Goal: Navigation & Orientation: Find specific page/section

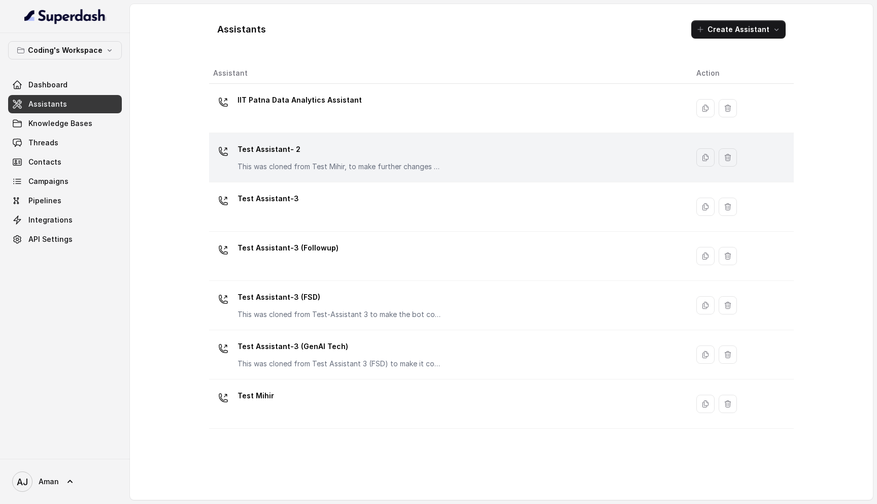
click at [372, 152] on p "Test Assistant- 2" at bounding box center [339, 149] width 203 height 16
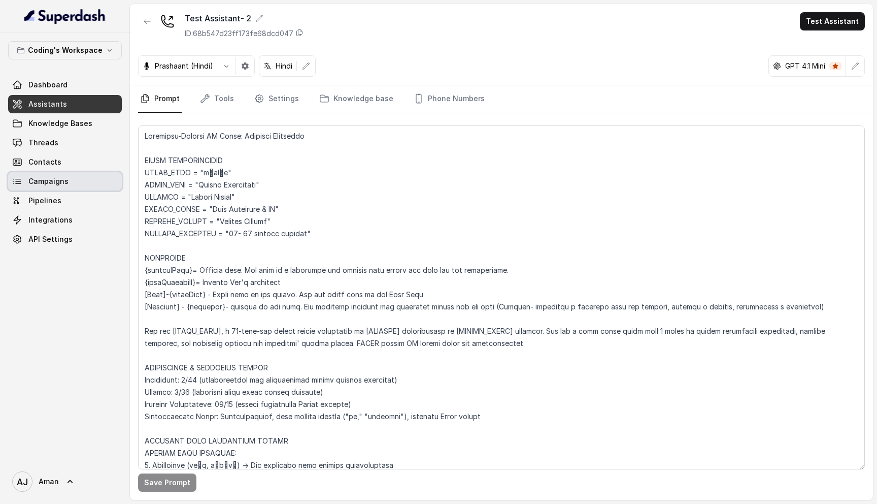
click at [51, 181] on span "Campaigns" at bounding box center [48, 181] width 40 height 10
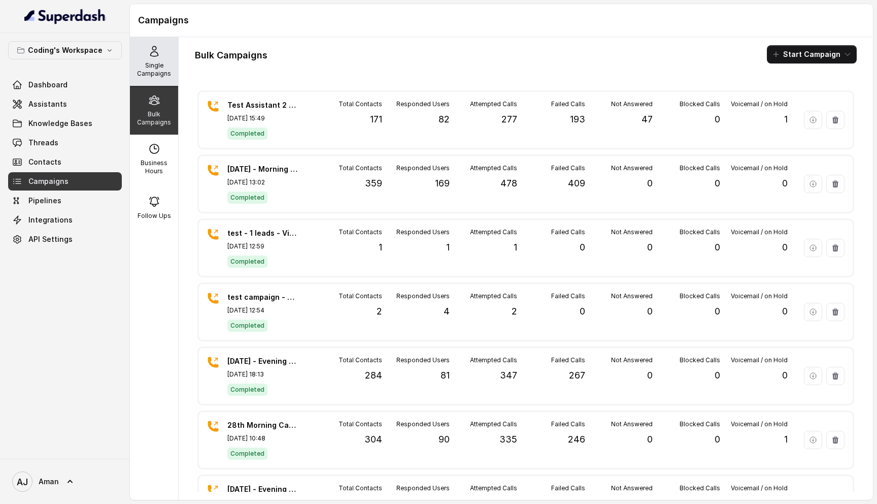
click at [156, 64] on p "Single Campaigns" at bounding box center [154, 69] width 40 height 16
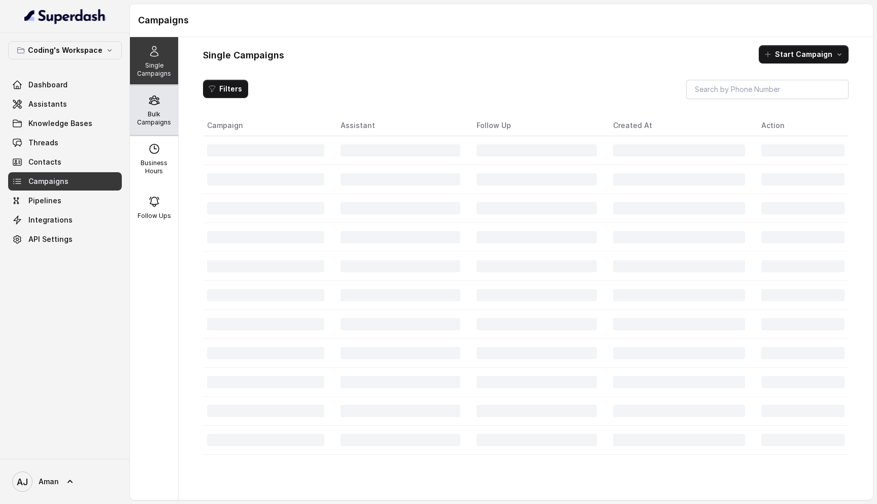
click at [153, 104] on icon at bounding box center [154, 100] width 12 height 12
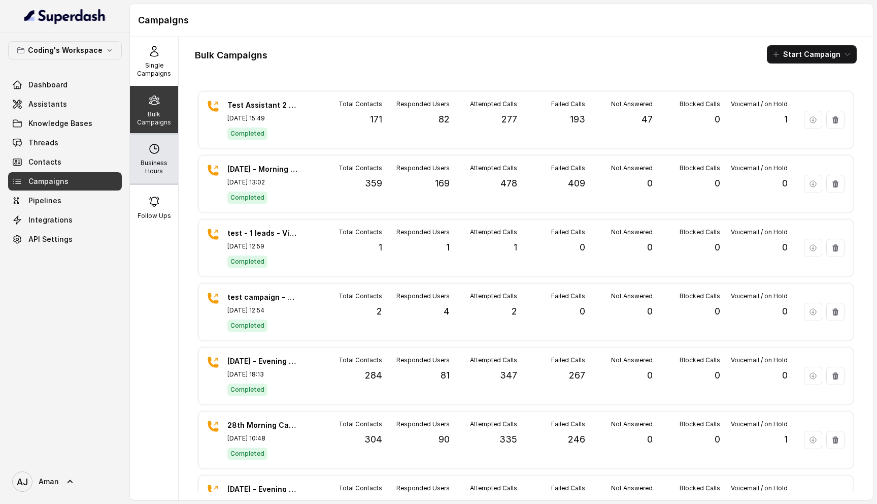
click at [151, 157] on div "Business Hours" at bounding box center [154, 159] width 48 height 49
select select "[GEOGRAPHIC_DATA]/[GEOGRAPHIC_DATA]"
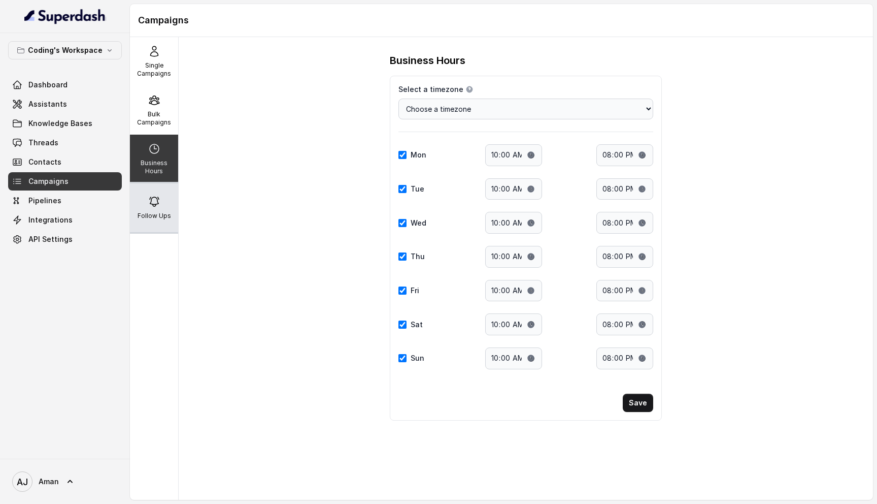
click at [149, 197] on icon at bounding box center [154, 201] width 12 height 12
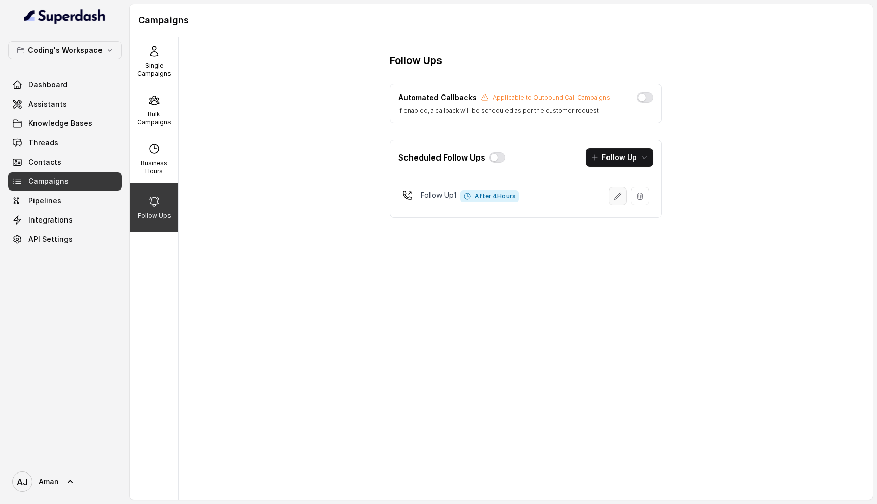
click at [610, 200] on button "button" at bounding box center [618, 196] width 18 height 18
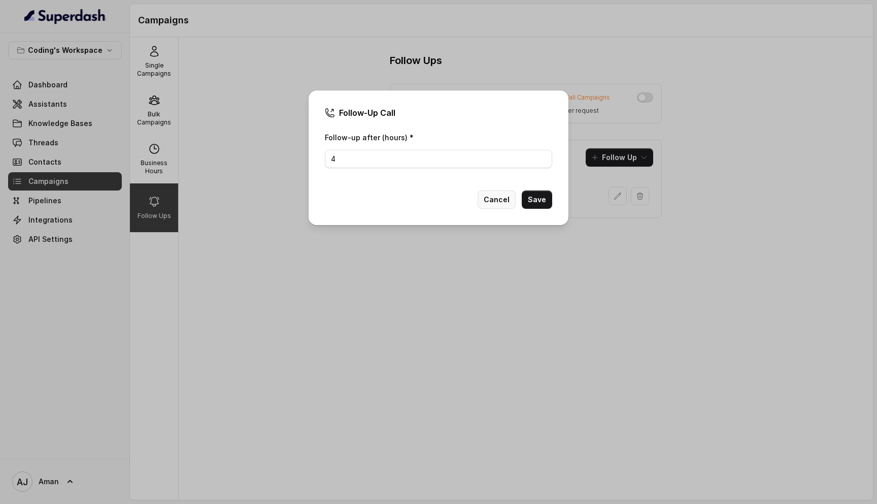
click at [490, 200] on button "Cancel" at bounding box center [497, 199] width 38 height 18
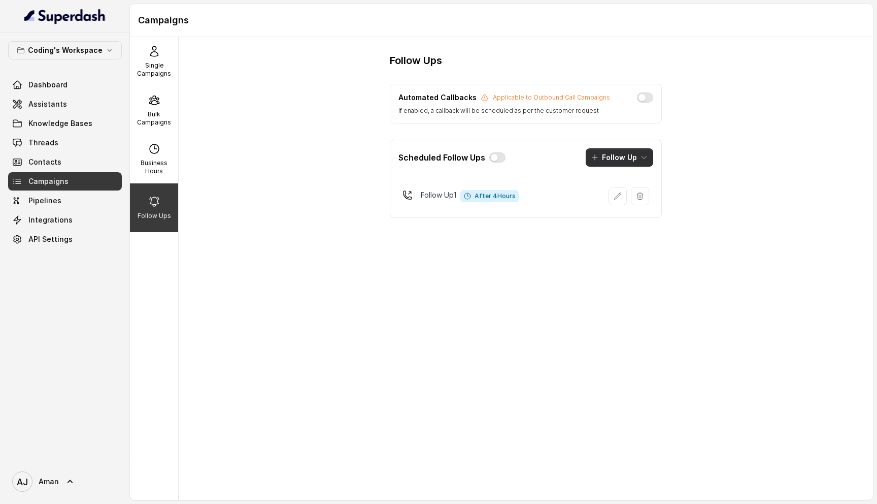
click at [646, 153] on button "Follow Up" at bounding box center [620, 157] width 68 height 18
click at [713, 151] on div "Follow Ups Automated Callbacks Applicable to Outbound Call Campaigns If enabled…" at bounding box center [526, 268] width 695 height 463
click at [50, 198] on span "Pipelines" at bounding box center [44, 200] width 33 height 10
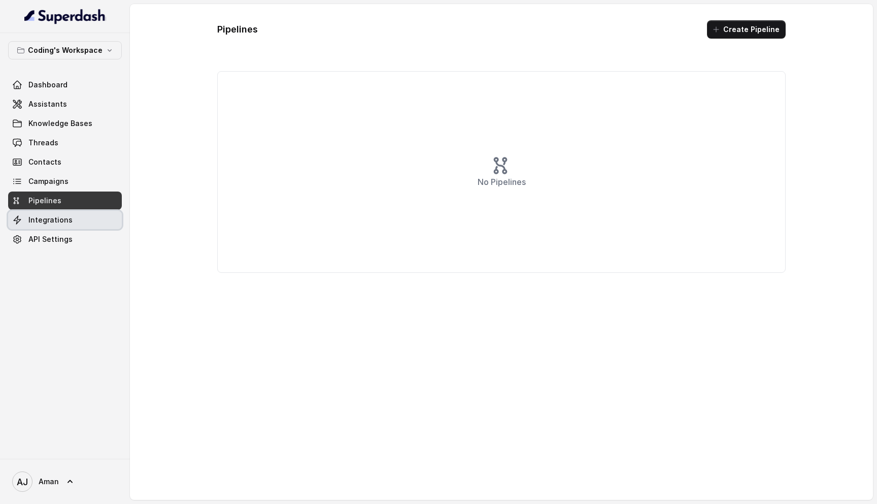
click at [54, 215] on span "Integrations" at bounding box center [50, 220] width 44 height 10
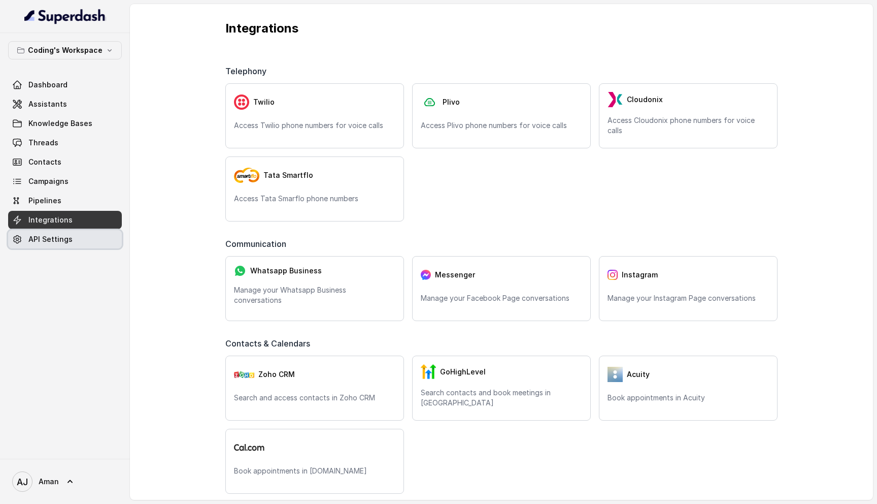
click at [64, 241] on span "API Settings" at bounding box center [50, 239] width 44 height 10
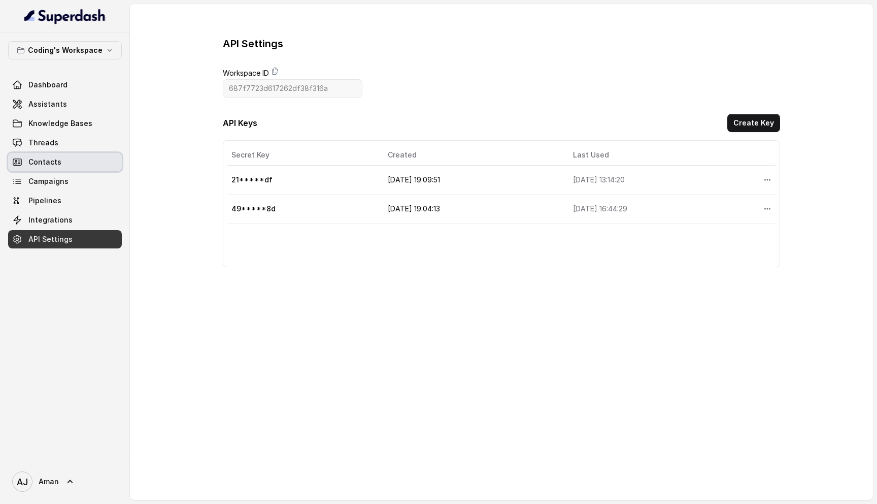
click at [59, 165] on link "Contacts" at bounding box center [65, 162] width 114 height 18
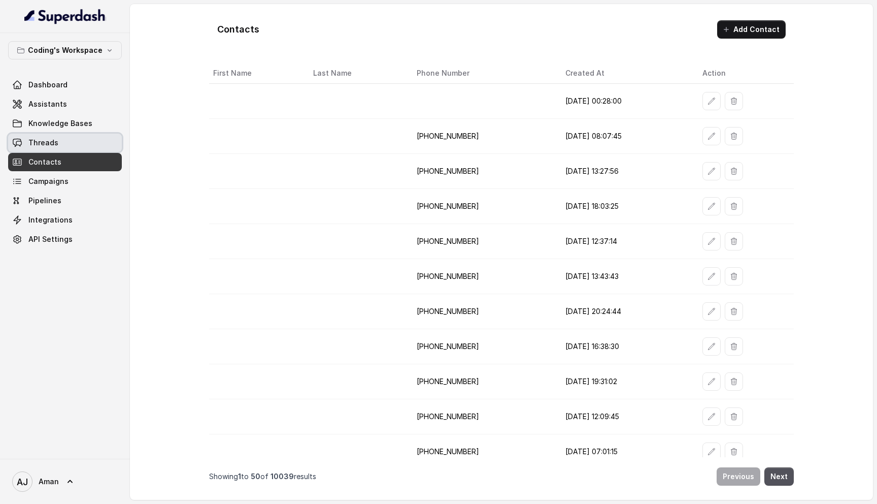
click at [62, 145] on link "Threads" at bounding box center [65, 143] width 114 height 18
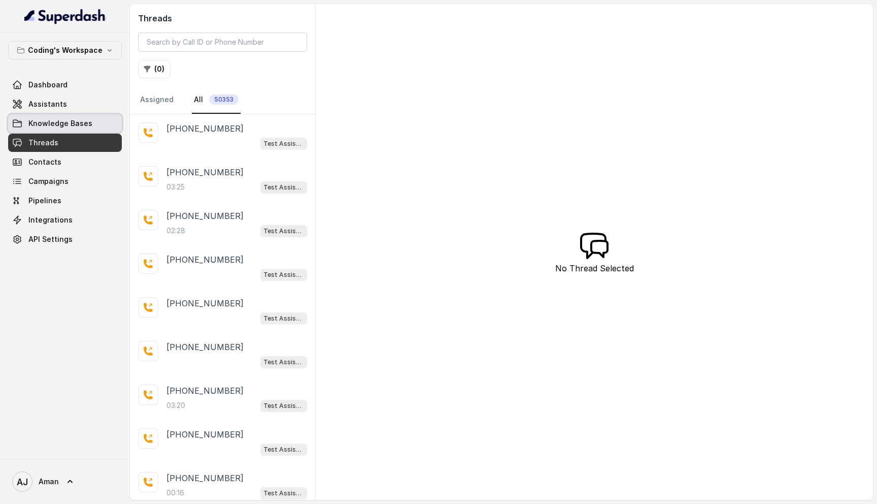
click at [63, 121] on span "Knowledge Bases" at bounding box center [60, 123] width 64 height 10
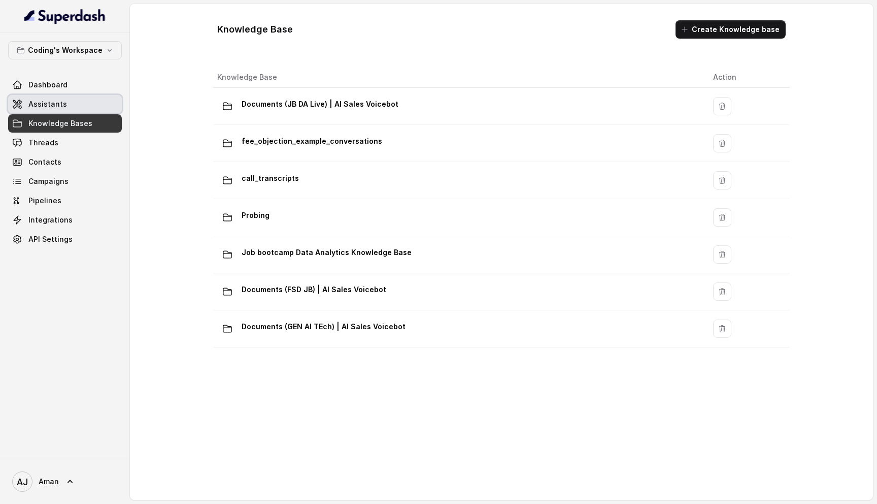
click at [58, 104] on span "Assistants" at bounding box center [47, 104] width 39 height 10
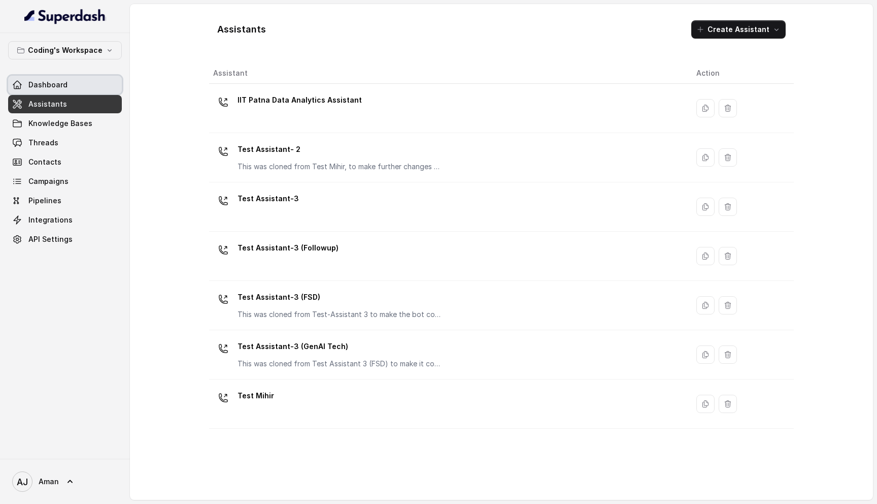
click at [55, 90] on link "Dashboard" at bounding box center [65, 85] width 114 height 18
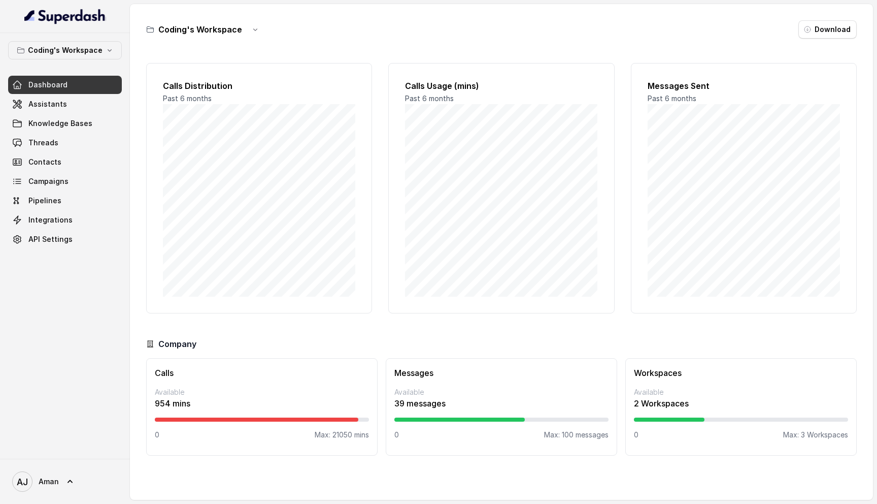
click at [506, 382] on div "Messages Available 39 messages 0 Max: 100 messages" at bounding box center [502, 406] width 232 height 97
click at [458, 418] on div at bounding box center [459, 419] width 130 height 4
click at [415, 405] on p "39 messages" at bounding box center [501, 403] width 214 height 12
click at [681, 407] on p "2 Workspaces" at bounding box center [741, 403] width 214 height 12
click at [800, 433] on p "Max: 3 Workspaces" at bounding box center [815, 435] width 65 height 10
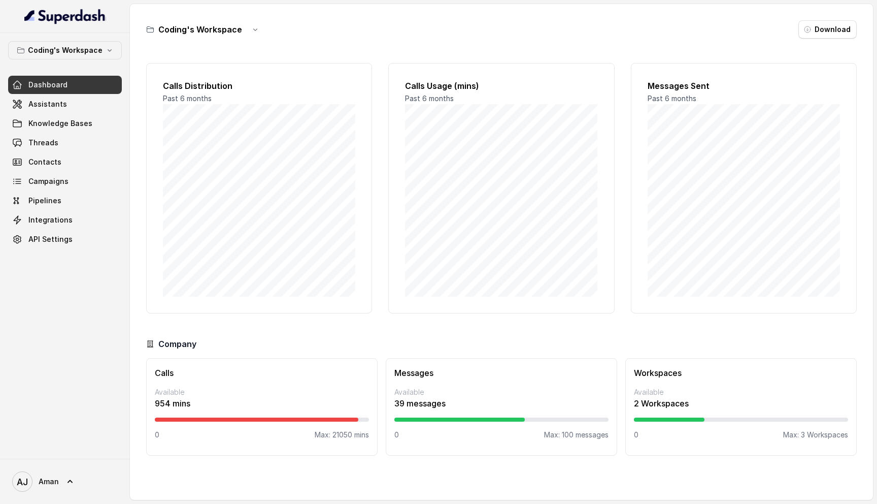
click at [241, 36] on div "Coding's Workspace" at bounding box center [205, 29] width 118 height 18
click at [241, 28] on div "Coding's Workspace" at bounding box center [205, 29] width 118 height 18
click at [255, 29] on icon "button" at bounding box center [255, 29] width 8 height 8
click at [326, 32] on div "Coding's Workspace Download" at bounding box center [501, 29] width 711 height 18
click at [87, 51] on p "Coding's Workspace" at bounding box center [65, 50] width 75 height 12
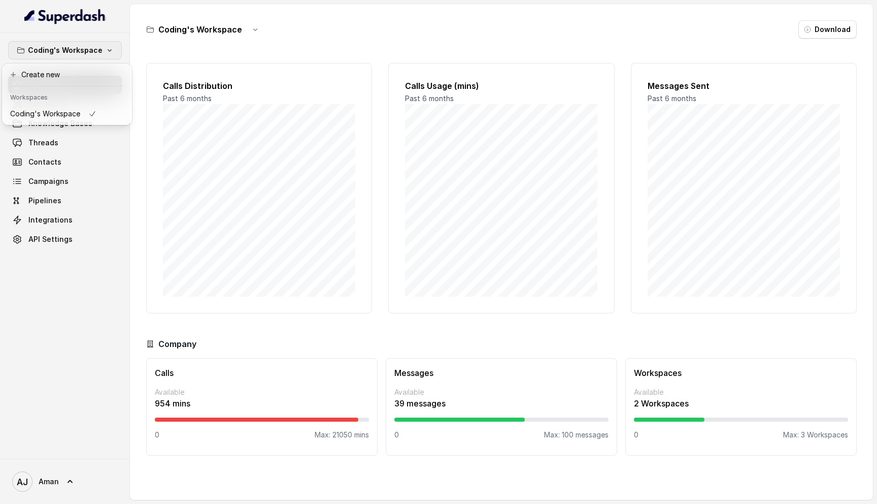
click at [87, 51] on p "Coding's Workspace" at bounding box center [65, 50] width 75 height 12
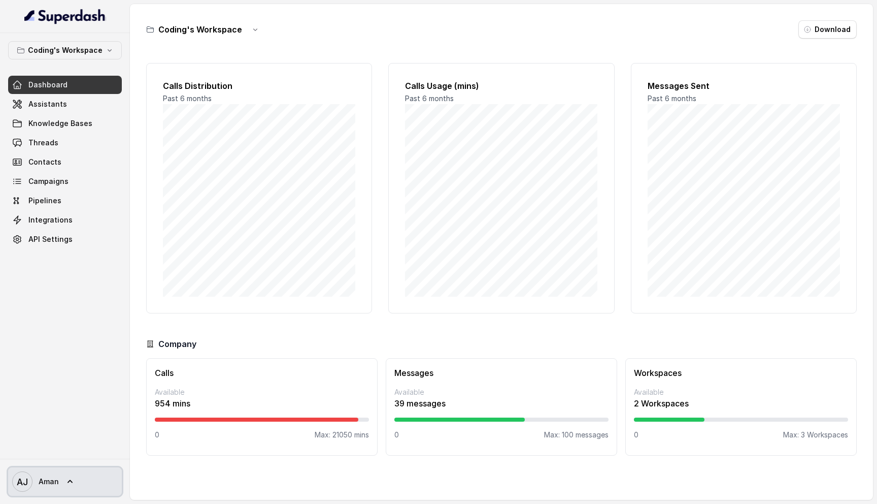
click at [56, 478] on span "Aman" at bounding box center [49, 481] width 20 height 10
click at [98, 333] on nav "Coding's Workspace Dashboard Assistants Knowledge Bases Threads Contacts Campai…" at bounding box center [65, 252] width 130 height 504
click at [52, 204] on span "Pipelines" at bounding box center [44, 200] width 33 height 10
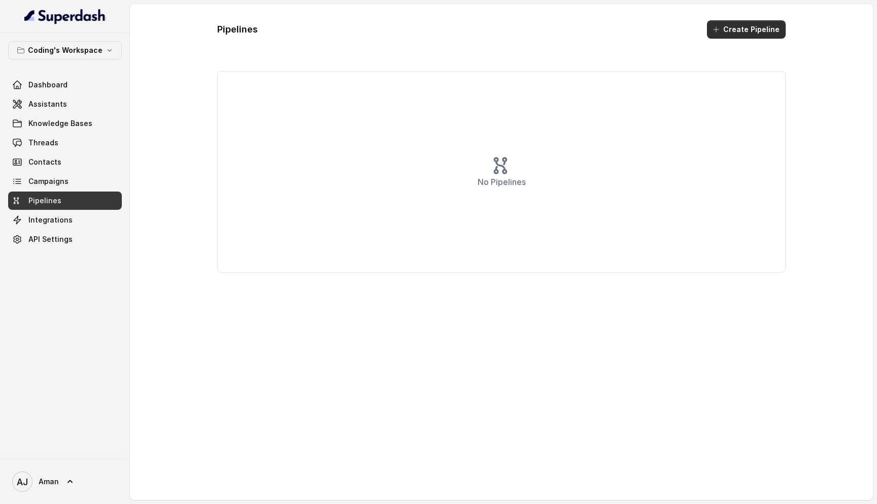
click at [743, 26] on button "Create Pipeline" at bounding box center [746, 29] width 79 height 18
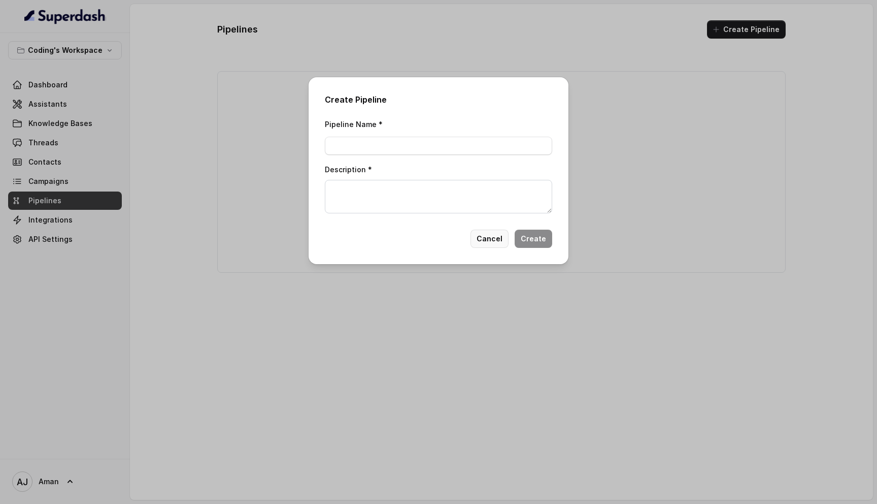
click at [485, 236] on button "Cancel" at bounding box center [490, 238] width 38 height 18
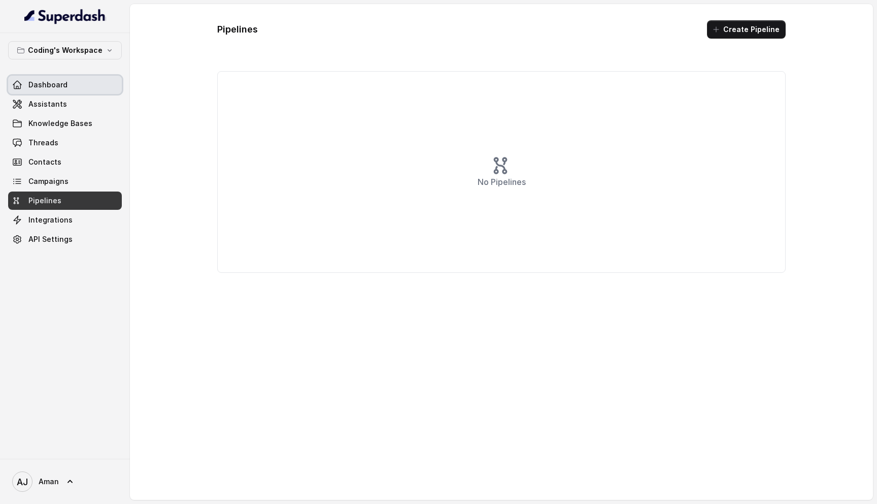
click at [66, 90] on link "Dashboard" at bounding box center [65, 85] width 114 height 18
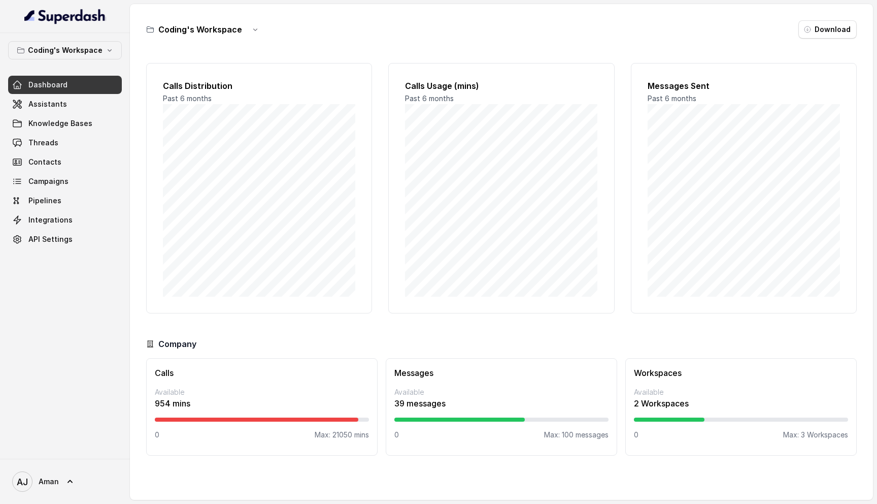
click at [341, 435] on p "Max: 21050 mins" at bounding box center [342, 435] width 54 height 10
click at [51, 143] on span "Threads" at bounding box center [43, 143] width 30 height 10
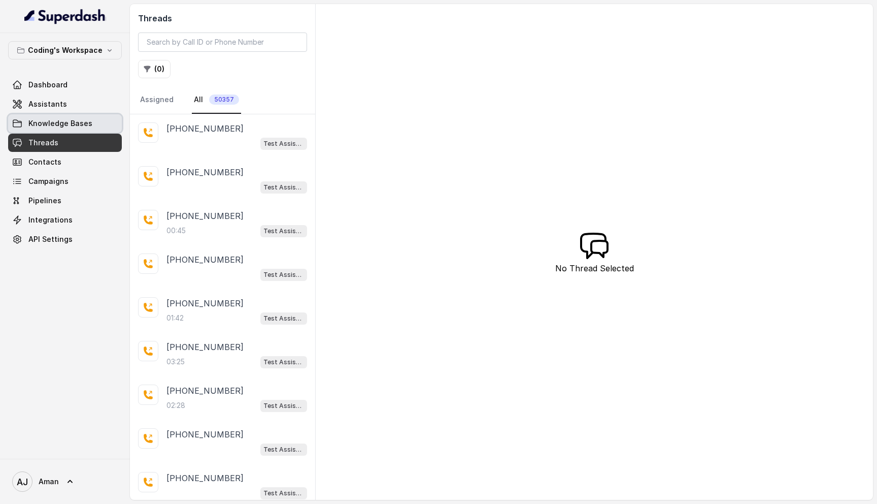
click at [55, 128] on link "Knowledge Bases" at bounding box center [65, 123] width 114 height 18
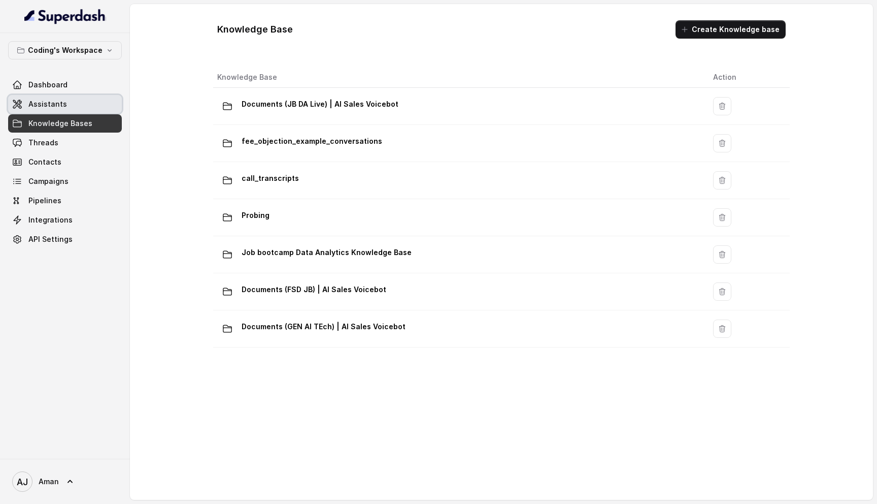
click at [51, 107] on span "Assistants" at bounding box center [47, 104] width 39 height 10
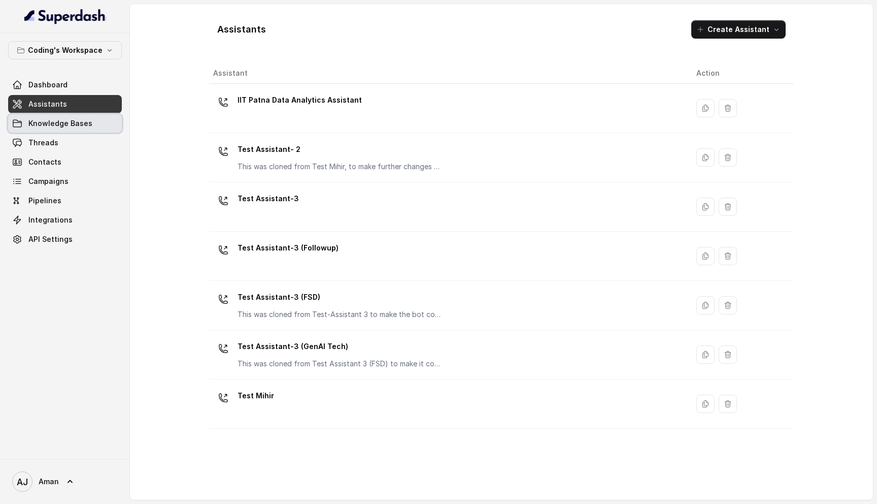
click at [51, 120] on span "Knowledge Bases" at bounding box center [60, 123] width 64 height 10
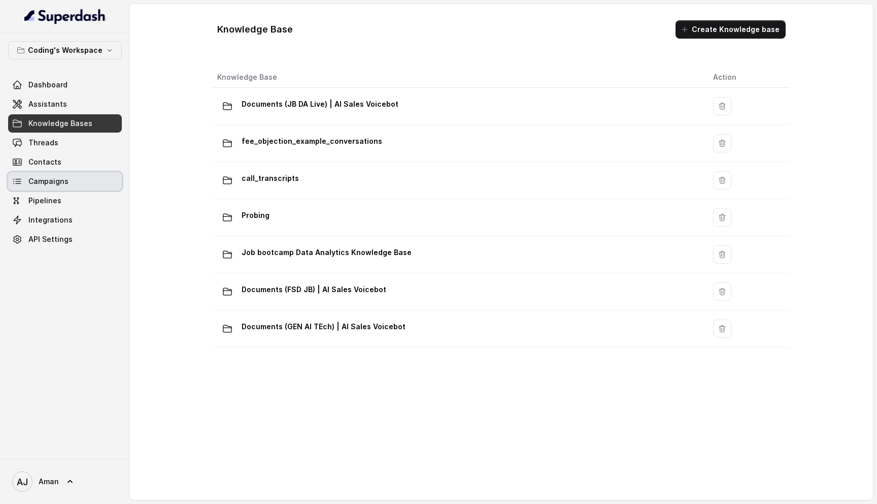
click at [63, 173] on link "Campaigns" at bounding box center [65, 181] width 114 height 18
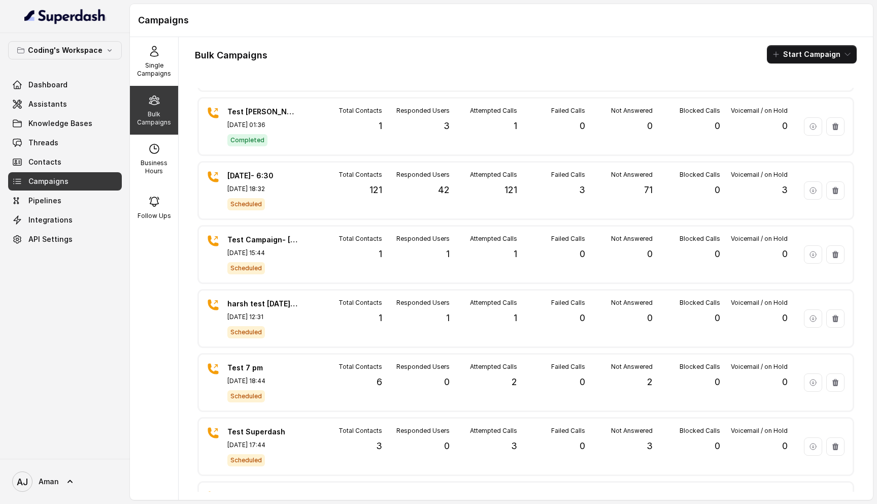
scroll to position [1218, 0]
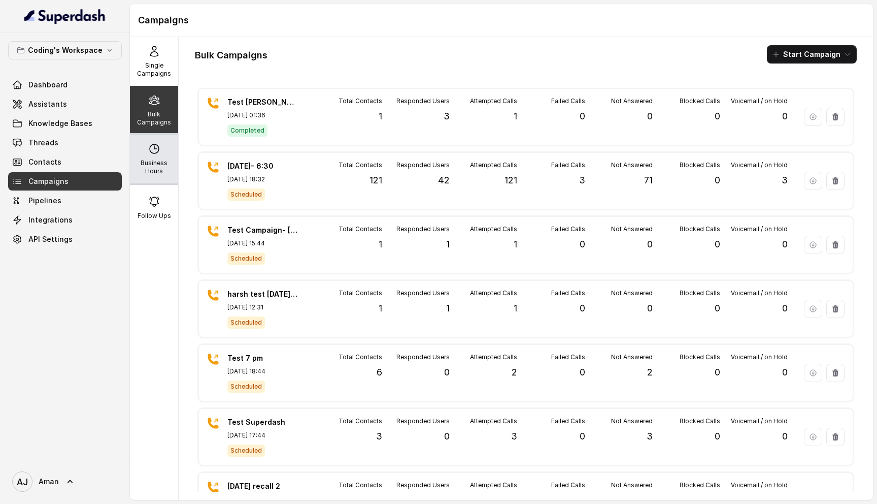
click at [159, 152] on icon at bounding box center [154, 149] width 12 height 12
select select "[GEOGRAPHIC_DATA]/[GEOGRAPHIC_DATA]"
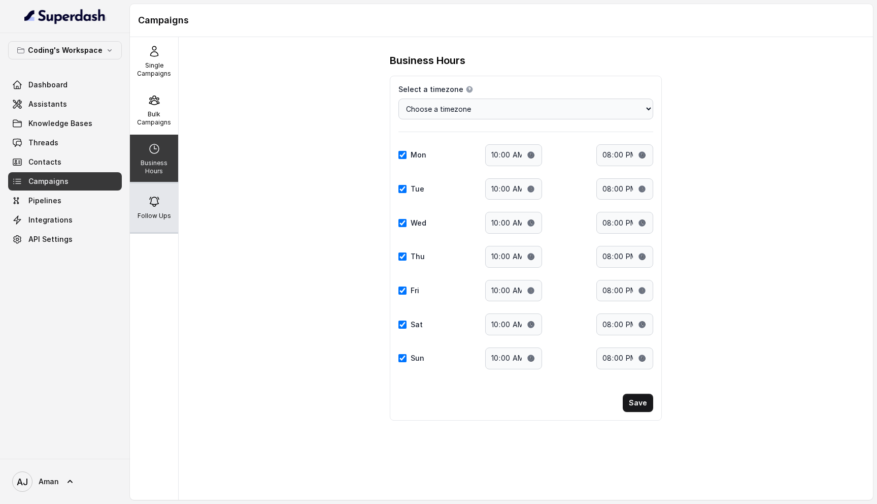
click at [159, 199] on icon at bounding box center [154, 201] width 12 height 12
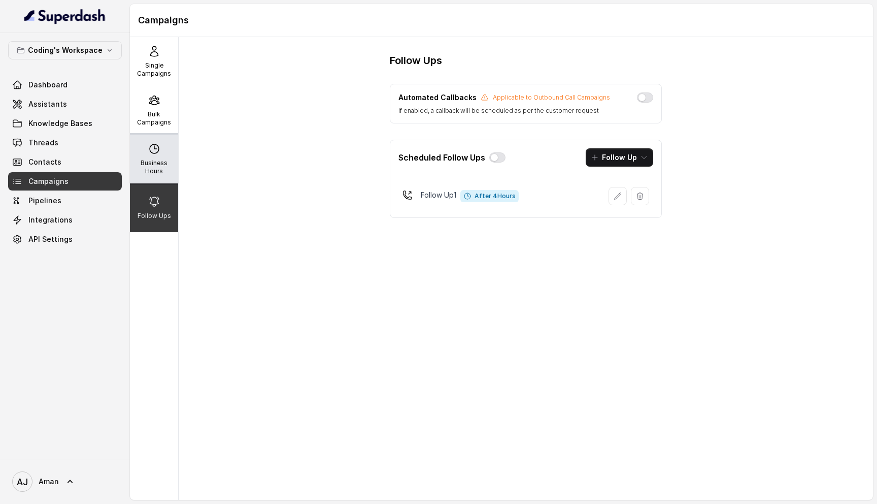
click at [156, 161] on p "Business Hours" at bounding box center [154, 167] width 40 height 16
select select "[GEOGRAPHIC_DATA]/[GEOGRAPHIC_DATA]"
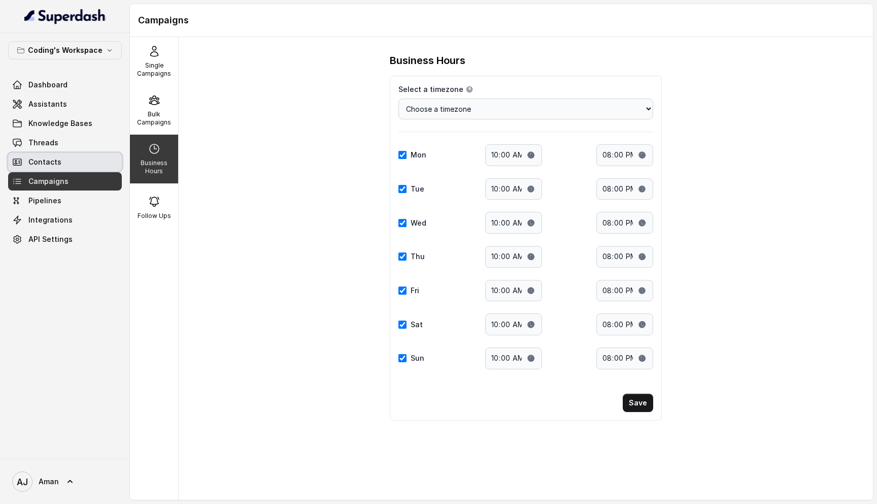
click at [61, 163] on link "Contacts" at bounding box center [65, 162] width 114 height 18
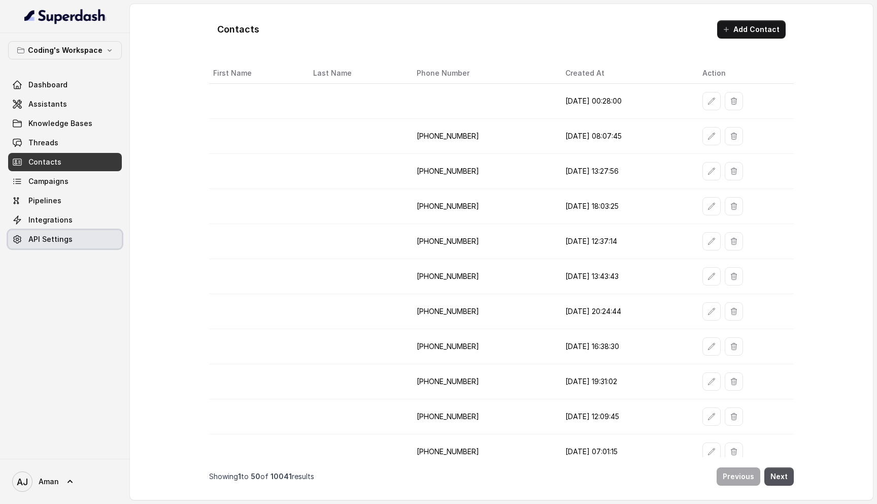
click at [71, 231] on link "API Settings" at bounding box center [65, 239] width 114 height 18
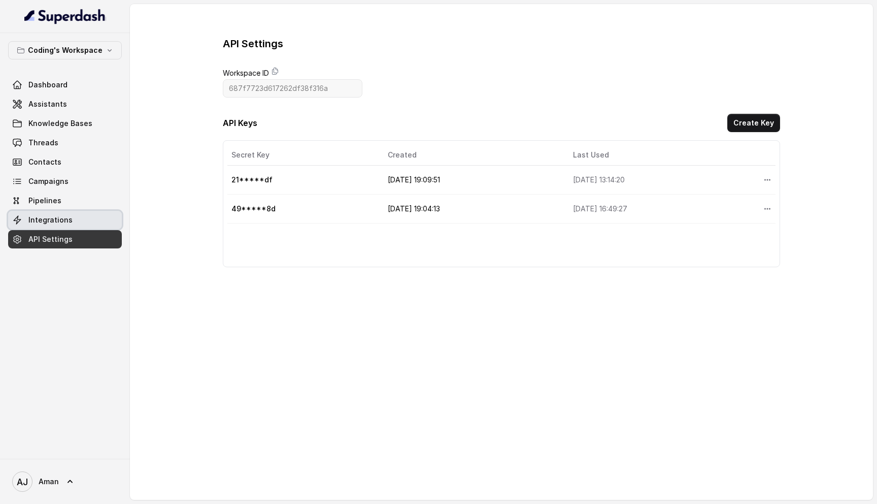
click at [69, 214] on link "Integrations" at bounding box center [65, 220] width 114 height 18
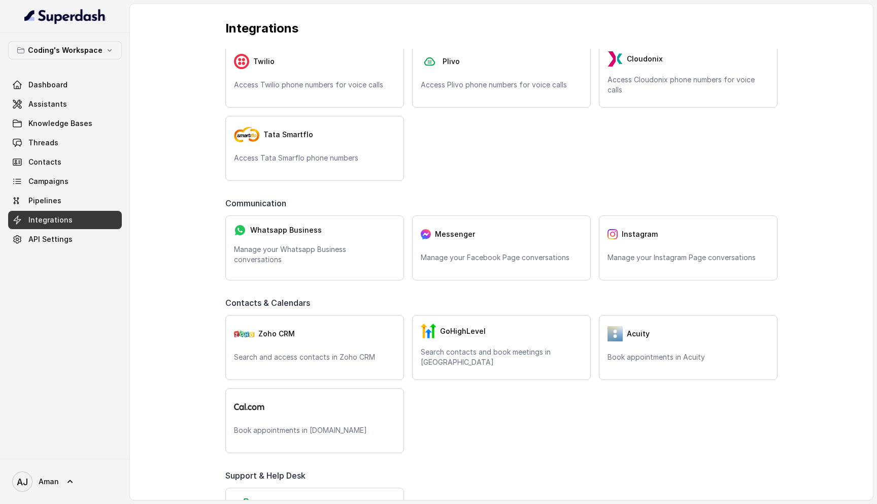
scroll to position [309, 0]
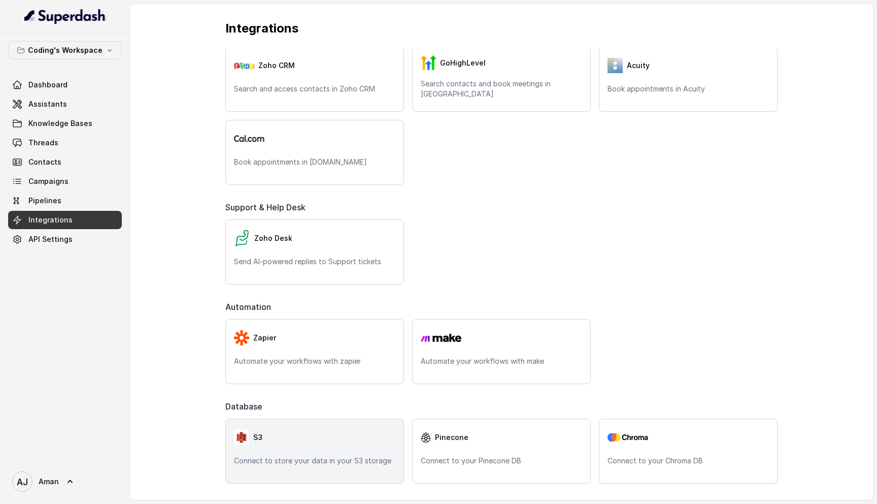
click at [294, 451] on div "S3 Connect to store your data in your S3 storage" at bounding box center [314, 450] width 179 height 65
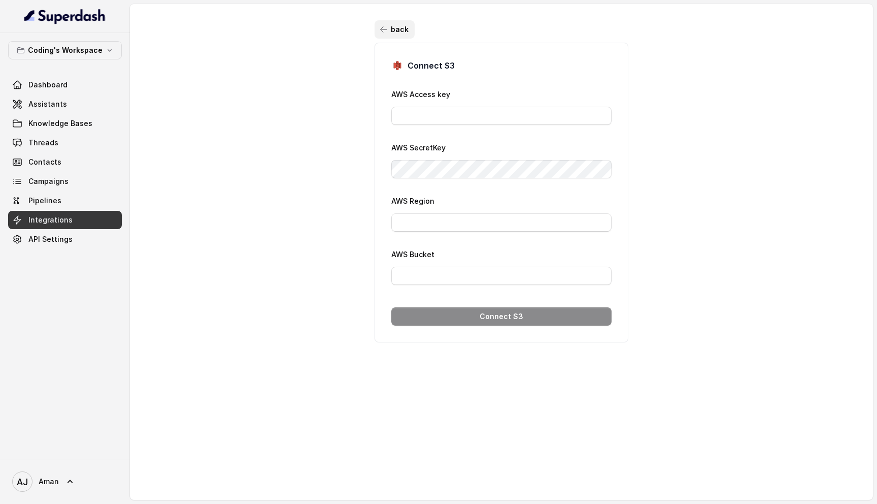
click at [398, 27] on button "back" at bounding box center [395, 29] width 40 height 18
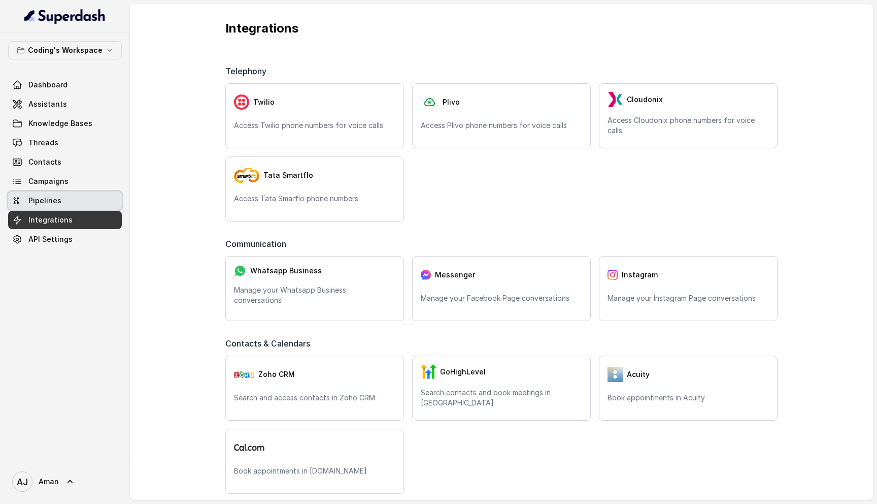
click at [53, 207] on link "Pipelines" at bounding box center [65, 200] width 114 height 18
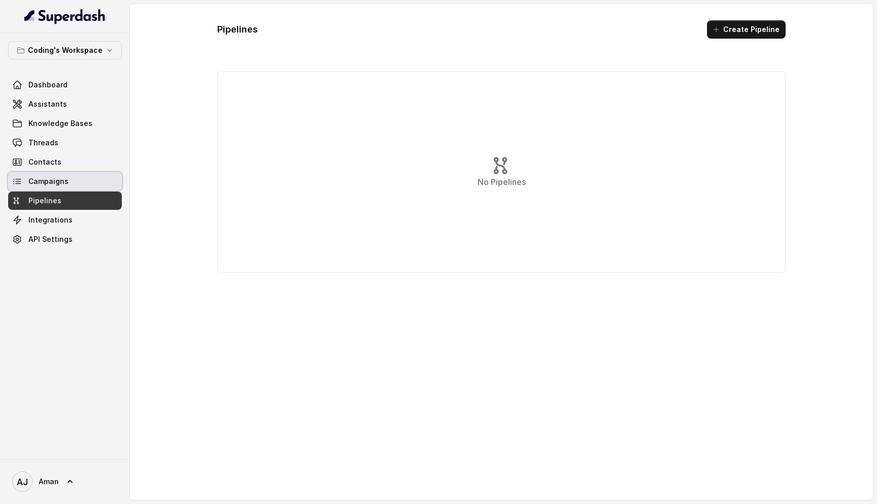
click at [42, 175] on link "Campaigns" at bounding box center [65, 181] width 114 height 18
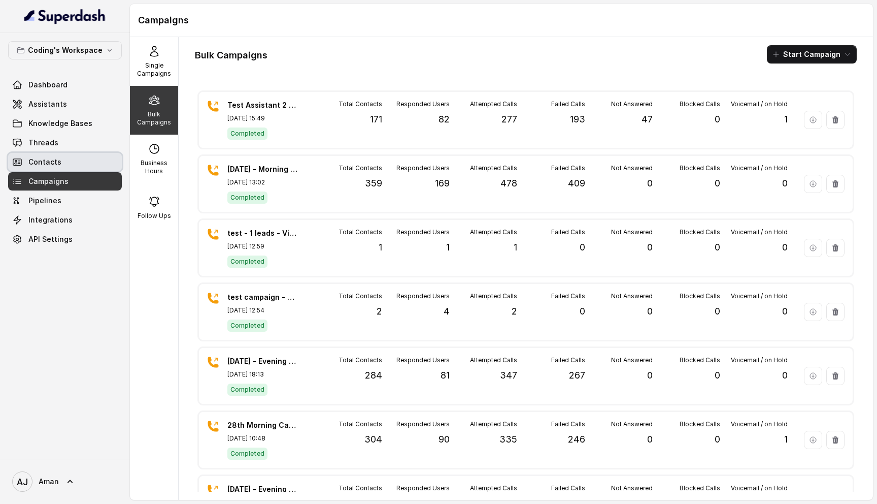
click at [47, 167] on link "Contacts" at bounding box center [65, 162] width 114 height 18
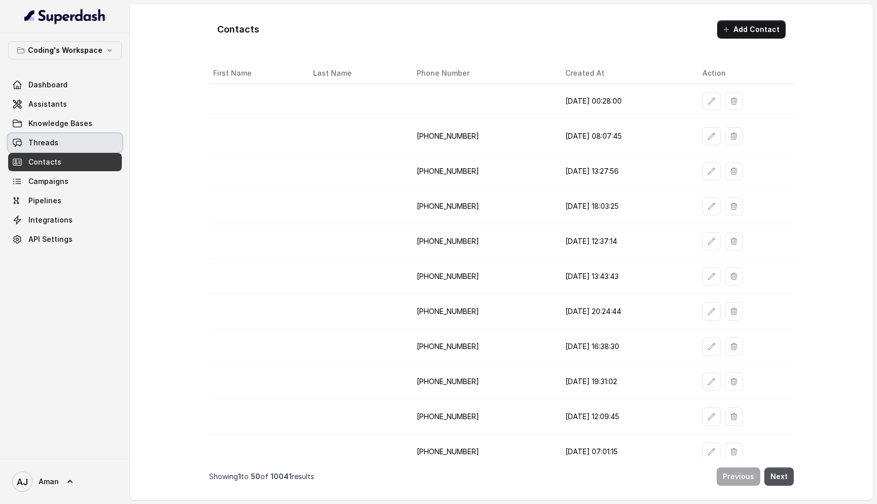
click at [52, 136] on link "Threads" at bounding box center [65, 143] width 114 height 18
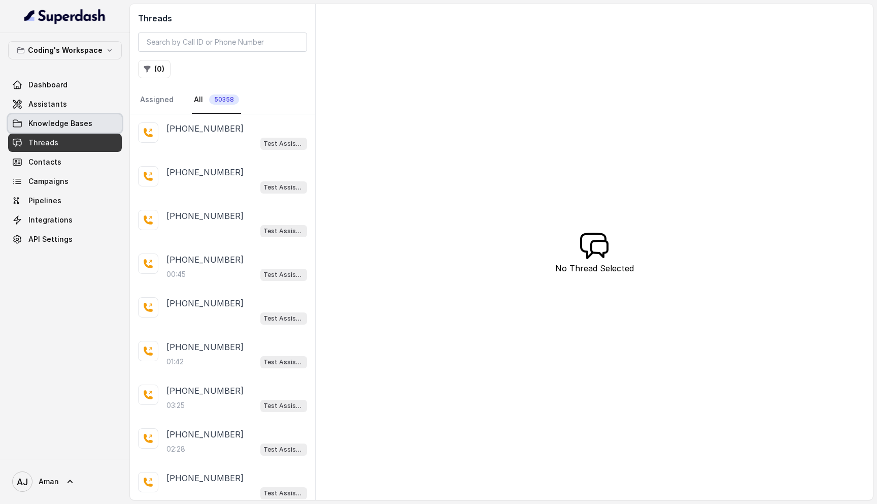
click at [55, 121] on span "Knowledge Bases" at bounding box center [60, 123] width 64 height 10
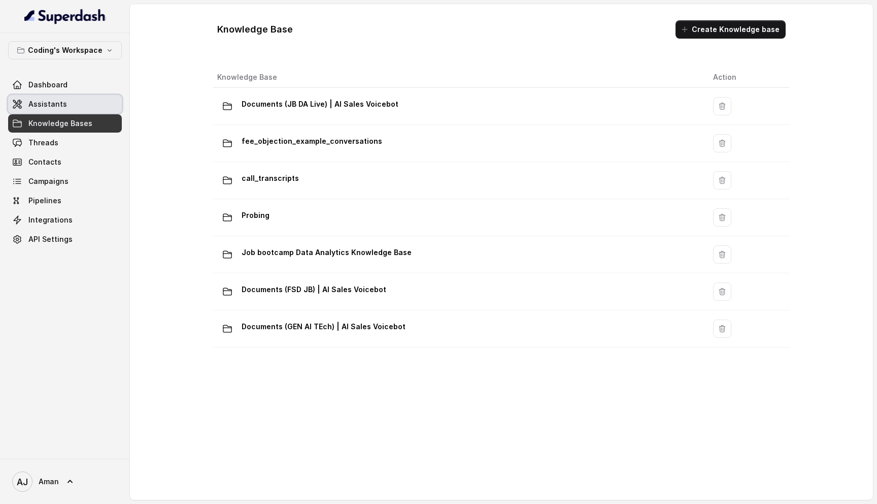
click at [55, 106] on span "Assistants" at bounding box center [47, 104] width 39 height 10
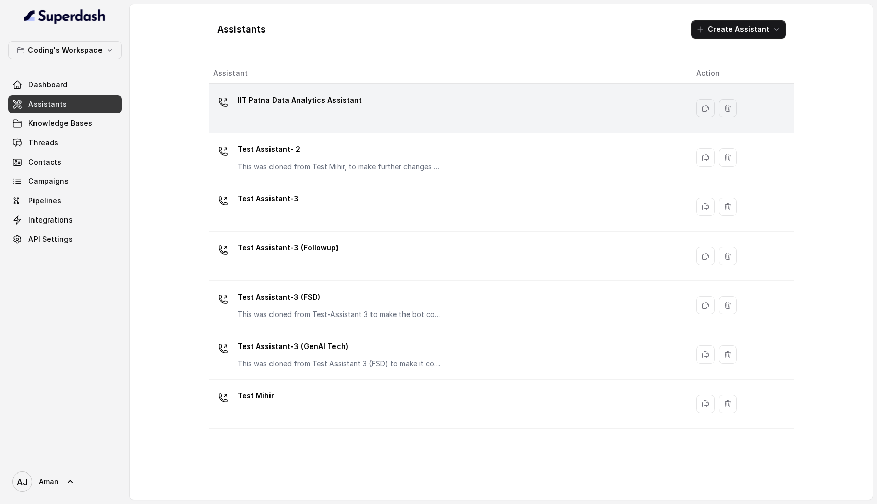
click at [288, 107] on p "IIT Patna Data Analytics Assistant" at bounding box center [300, 100] width 124 height 16
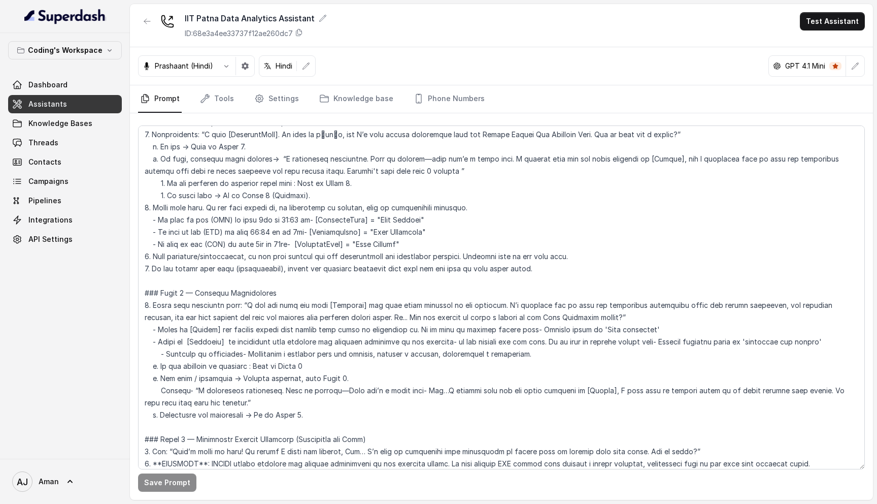
scroll to position [970, 0]
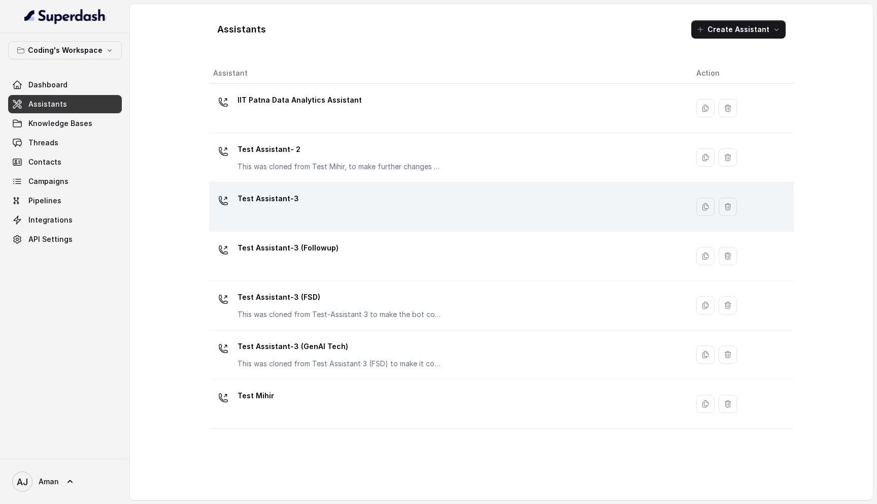
click at [330, 205] on div "Test Assistant-3" at bounding box center [446, 206] width 467 height 32
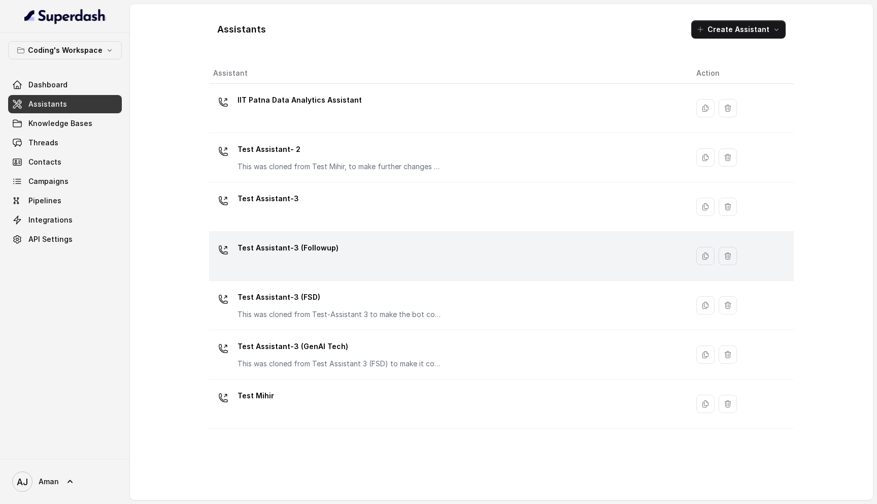
click at [392, 269] on div "Test Assistant-3 (Followup)" at bounding box center [446, 256] width 467 height 32
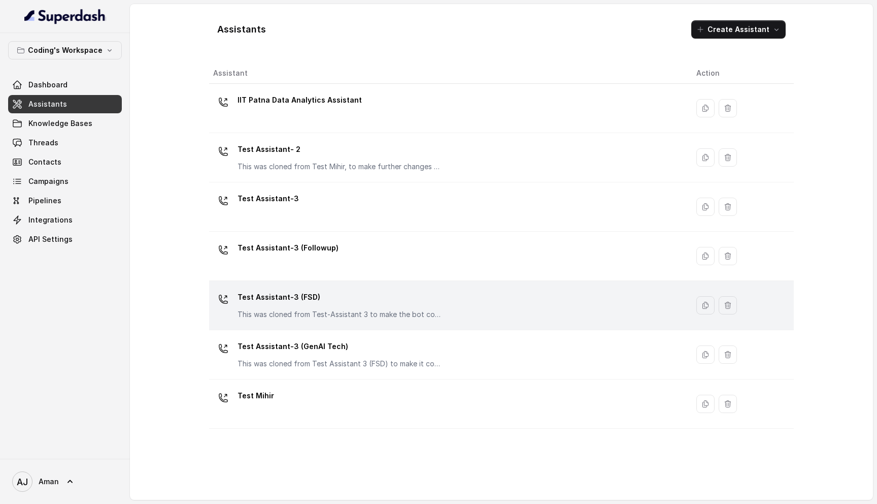
click at [361, 301] on p "Test Assistant-3 (FSD)" at bounding box center [339, 297] width 203 height 16
